Goal: Transaction & Acquisition: Obtain resource

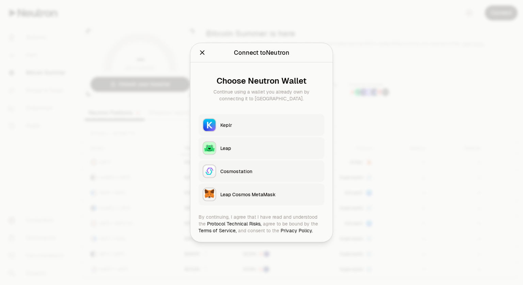
click at [240, 200] on button "Leap Cosmos MetaMask" at bounding box center [262, 195] width 126 height 22
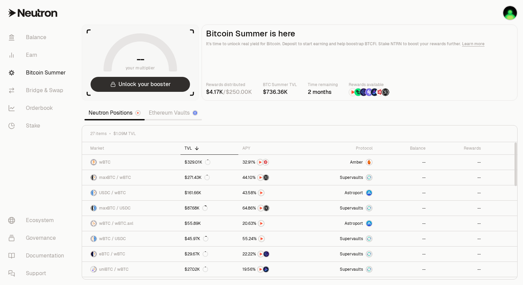
click at [154, 86] on button "Unlock your booster" at bounding box center [140, 84] width 99 height 15
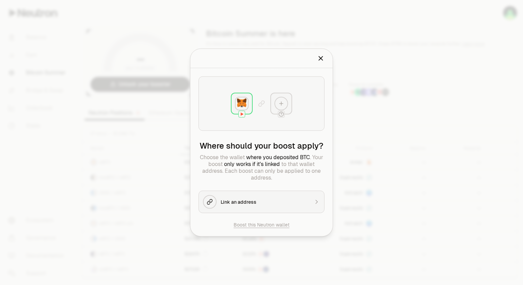
click at [286, 202] on div "Link an address" at bounding box center [265, 202] width 89 height 7
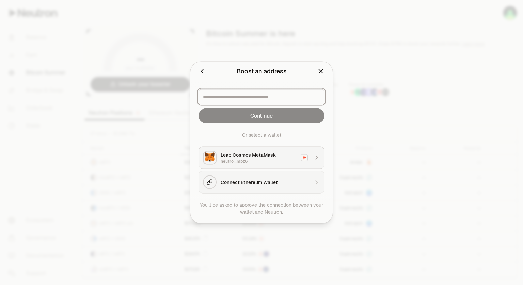
click at [249, 100] on input at bounding box center [261, 97] width 117 height 7
click at [277, 162] on div "neutro...mpz6" at bounding box center [259, 161] width 76 height 5
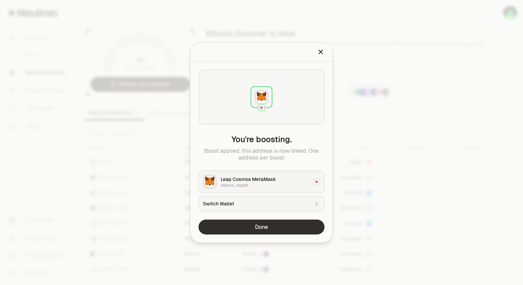
click at [271, 231] on button "Done" at bounding box center [262, 227] width 126 height 15
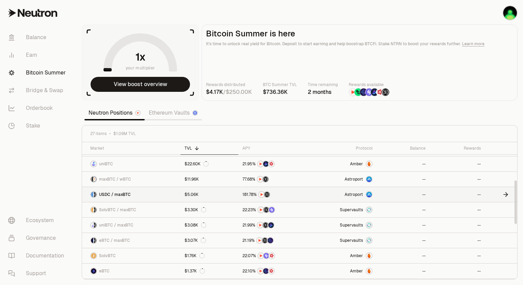
scroll to position [116, 0]
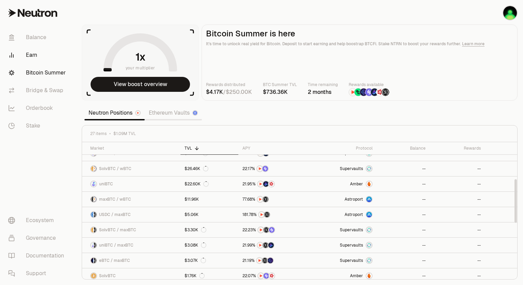
click at [33, 62] on link "Earn" at bounding box center [38, 55] width 71 height 18
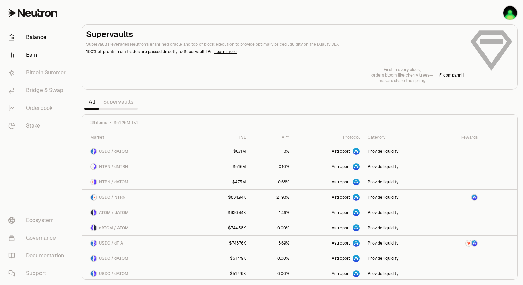
click at [40, 41] on link "Balance" at bounding box center [38, 38] width 71 height 18
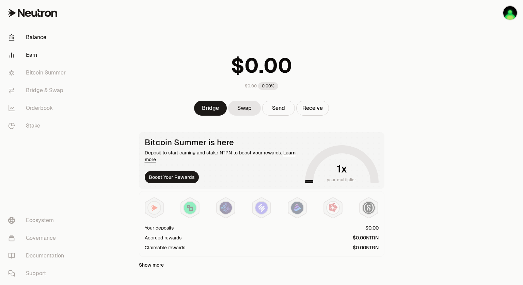
click at [34, 60] on link "Earn" at bounding box center [38, 55] width 71 height 18
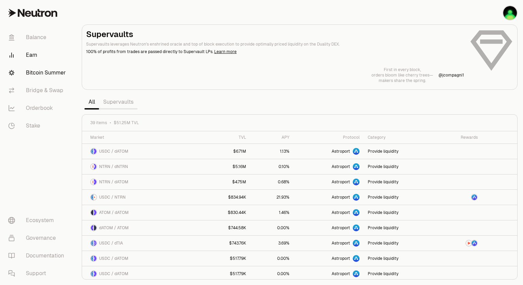
click at [37, 73] on link "Bitcoin Summer" at bounding box center [38, 73] width 71 height 18
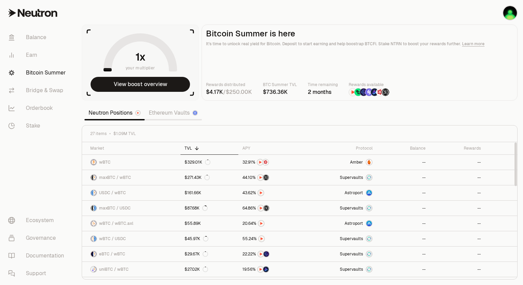
click at [178, 112] on link "Ethereum Vaults" at bounding box center [173, 113] width 57 height 14
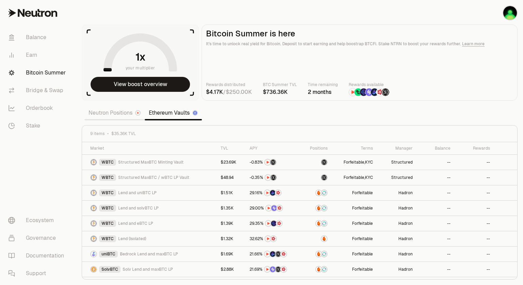
click at [105, 119] on link "Neutron Positions" at bounding box center [114, 113] width 60 height 14
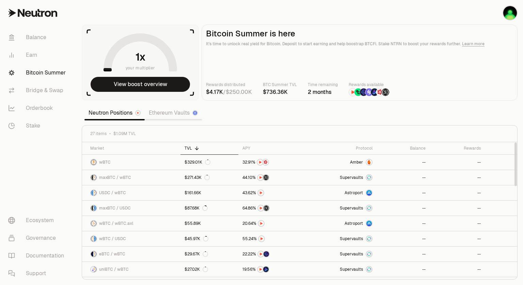
click at [169, 119] on link "Ethereum Vaults" at bounding box center [173, 113] width 57 height 14
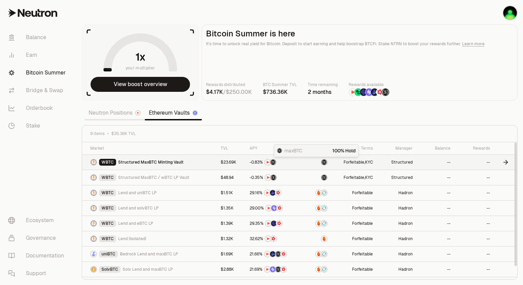
click at [308, 161] on div at bounding box center [315, 162] width 23 height 7
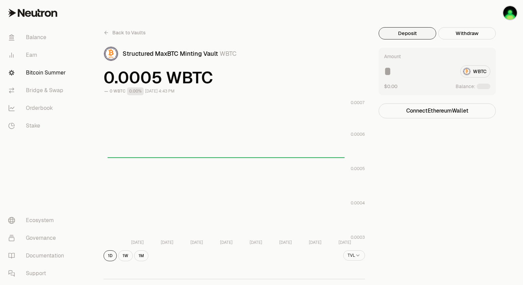
click at [114, 34] on span "Back to Vaults" at bounding box center [128, 32] width 33 height 7
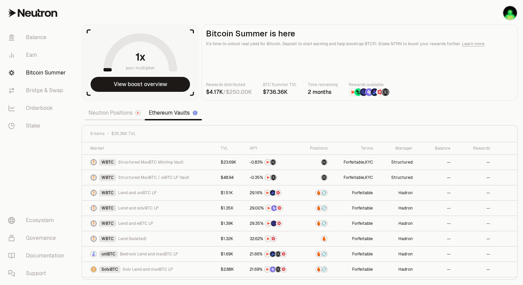
click at [111, 114] on link "Neutron Positions" at bounding box center [114, 113] width 60 height 14
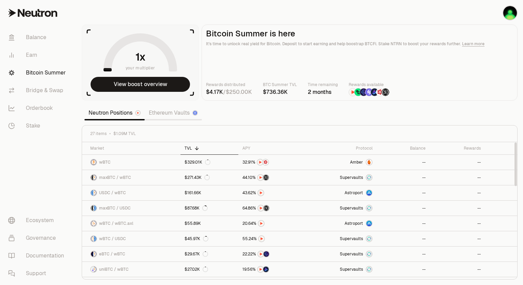
click at [166, 117] on link "Ethereum Vaults" at bounding box center [173, 113] width 57 height 14
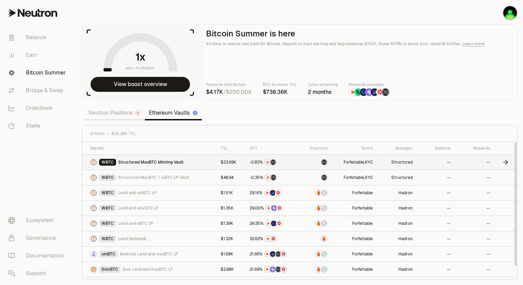
click at [492, 164] on link "--" at bounding box center [475, 162] width 40 height 15
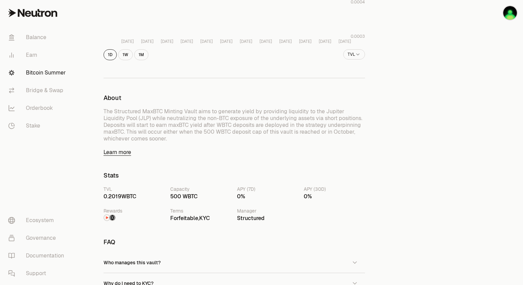
scroll to position [272, 0]
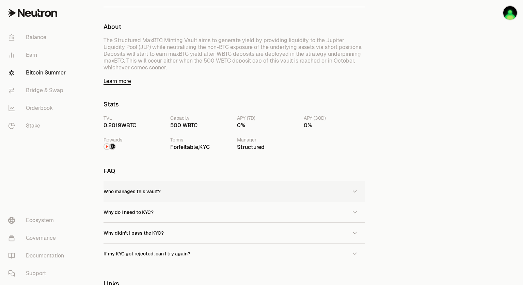
click at [237, 188] on button "Who manages this vault?" at bounding box center [235, 192] width 262 height 20
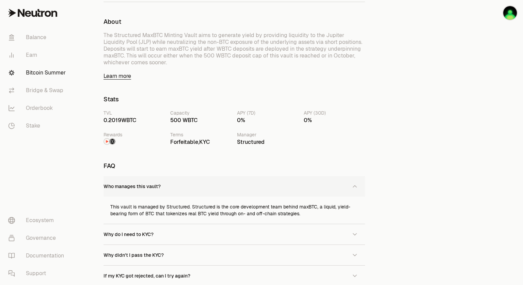
scroll to position [375, 0]
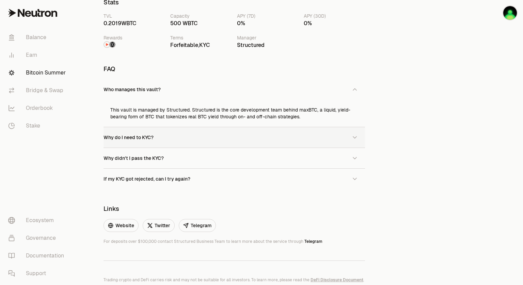
click at [192, 136] on button "Why do I need to KYC?" at bounding box center [235, 137] width 262 height 20
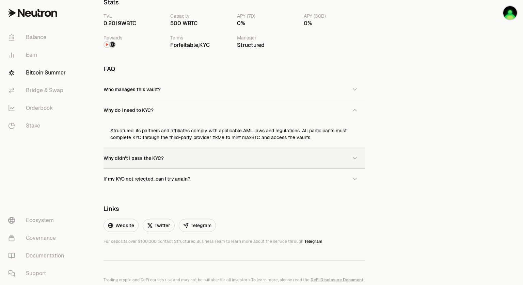
click at [178, 154] on button "Why didn't I pass the KYC?" at bounding box center [235, 158] width 262 height 20
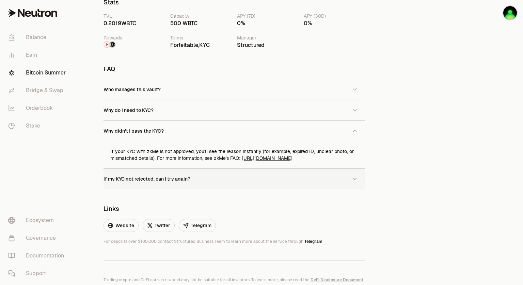
click at [175, 176] on span "If my KYC got rejected, can I try again?" at bounding box center [150, 179] width 80 height 7
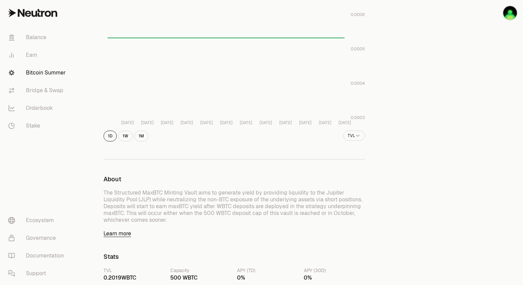
scroll to position [10, 0]
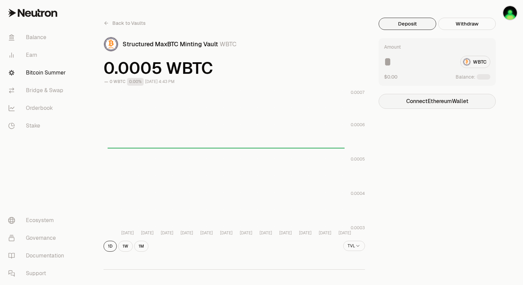
click at [429, 102] on button "Connect Ethereum Wallet" at bounding box center [437, 101] width 117 height 15
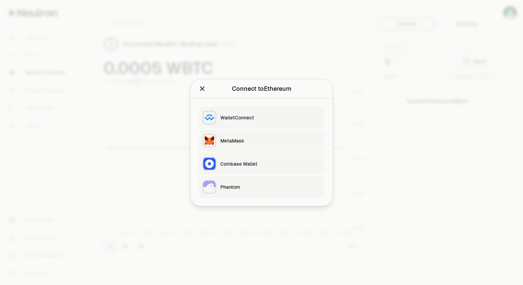
click at [260, 139] on div "MetaMask" at bounding box center [270, 141] width 100 height 7
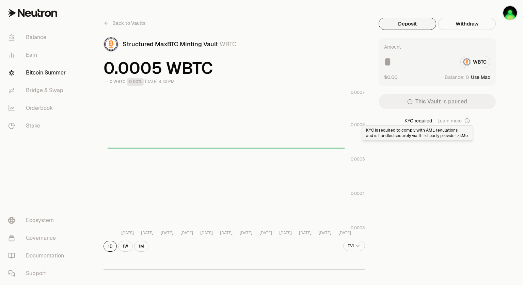
click at [469, 120] on icon at bounding box center [467, 120] width 5 height 5
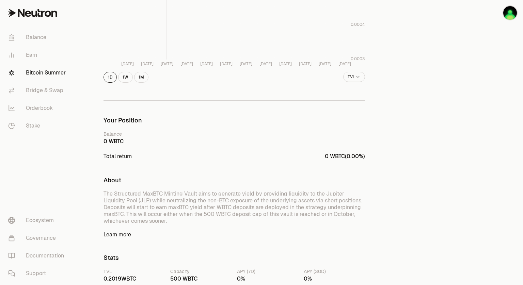
scroll to position [180, 0]
click at [128, 229] on div "About The Structured MaxBTC Minting Vault aims to generate yield by providing l…" at bounding box center [235, 206] width 262 height 61
click at [127, 235] on link "Learn more" at bounding box center [235, 234] width 262 height 7
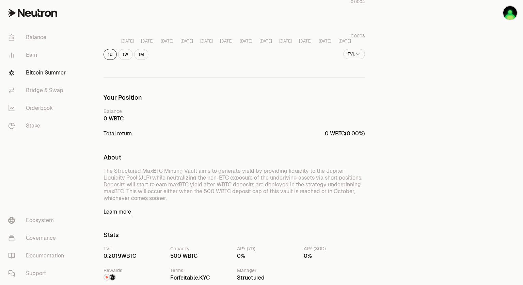
scroll to position [214, 0]
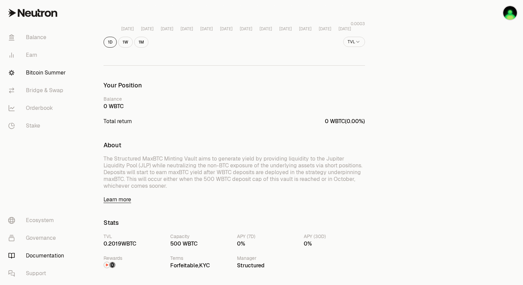
click at [29, 261] on link "Documentation" at bounding box center [38, 256] width 71 height 18
